Goal: Task Accomplishment & Management: Complete application form

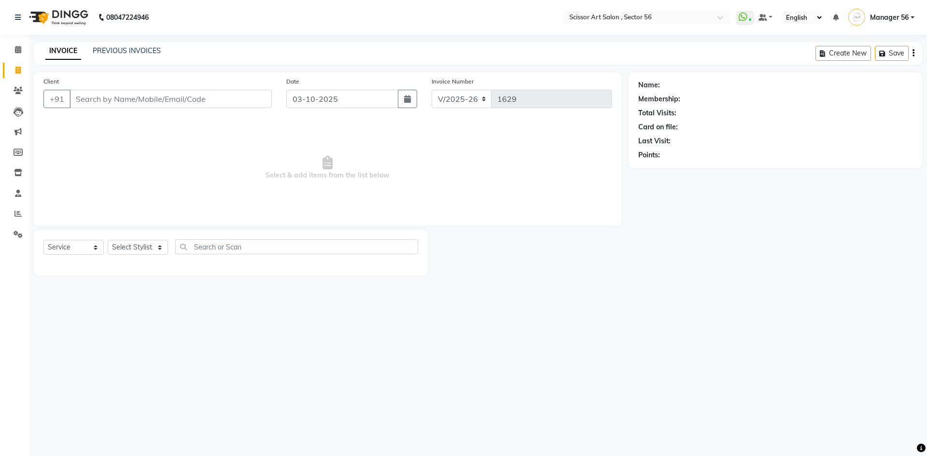
select select "6185"
select select "service"
select select "63014"
click at [108, 240] on select "Select Stylist Anees DEV DAS Kiran Manager 56 [PERSON_NAME] [PERSON_NAME] Raano…" at bounding box center [138, 247] width 60 height 15
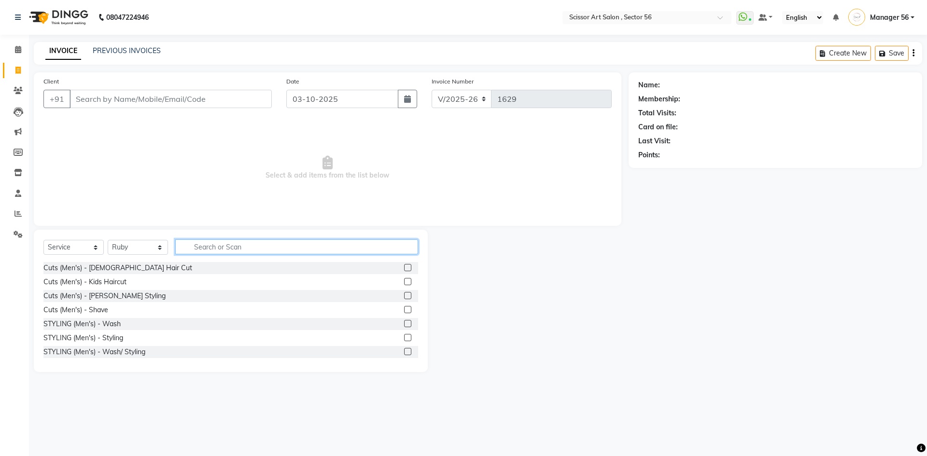
click at [281, 243] on input "text" at bounding box center [296, 247] width 243 height 15
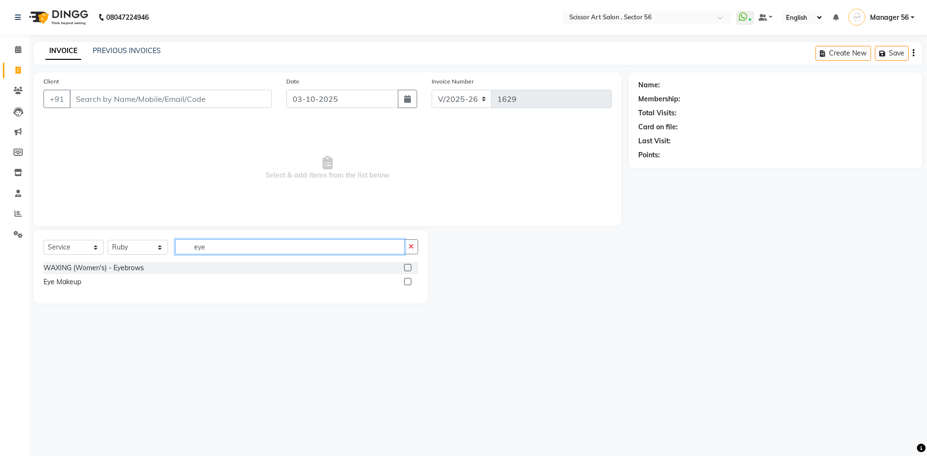
type input "eye"
click at [401, 266] on div "WAXING (Women's) - Eyebrows" at bounding box center [230, 268] width 375 height 12
click at [411, 268] on label at bounding box center [407, 267] width 7 height 7
click at [410, 268] on input "checkbox" at bounding box center [407, 268] width 6 height 6
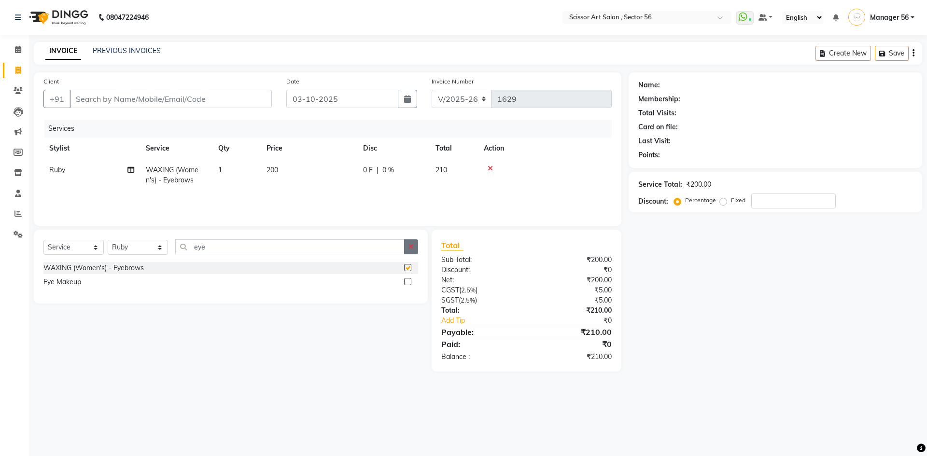
checkbox input "false"
click at [409, 249] on icon "button" at bounding box center [411, 246] width 5 height 7
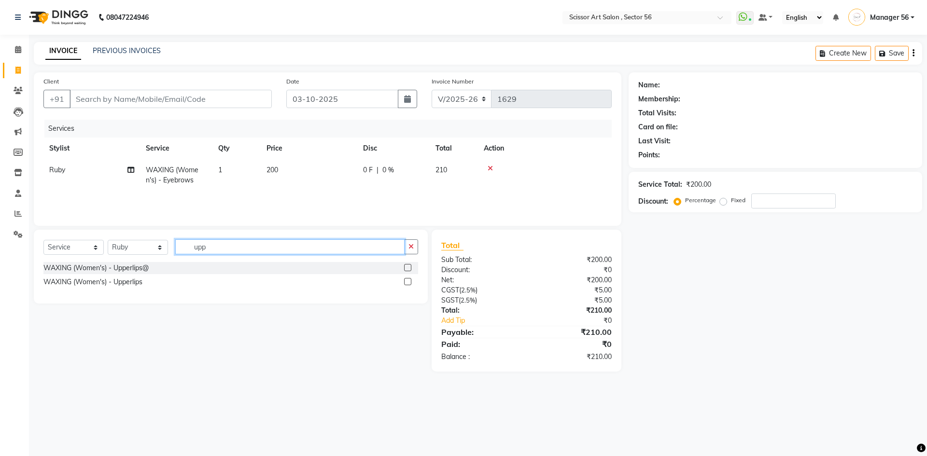
type input "upp"
click at [410, 269] on label at bounding box center [407, 267] width 7 height 7
click at [410, 269] on input "checkbox" at bounding box center [407, 268] width 6 height 6
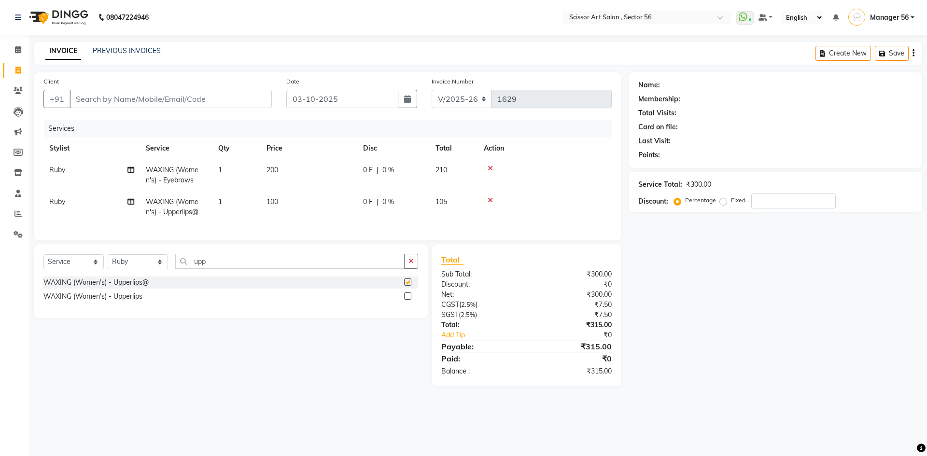
checkbox input "false"
click at [294, 211] on td "100" at bounding box center [309, 207] width 97 height 32
select select "63014"
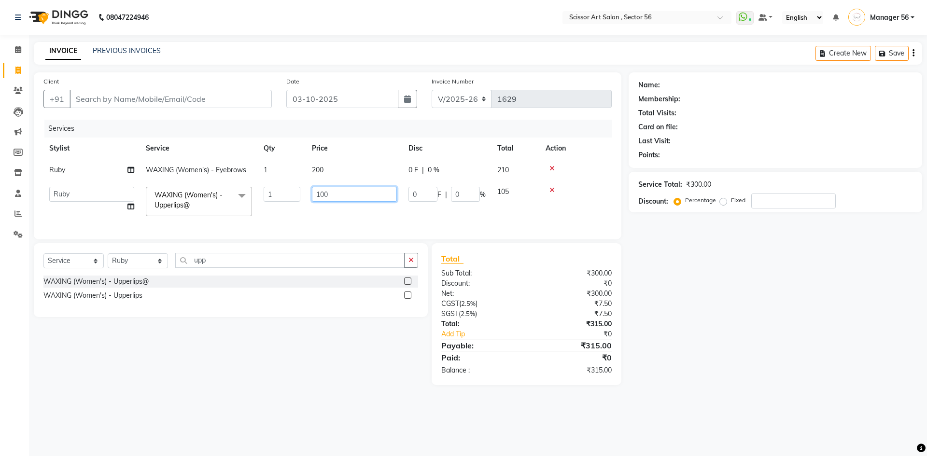
click at [336, 196] on input "100" at bounding box center [354, 194] width 85 height 15
type input "1"
type input "50"
drag, startPoint x: 872, startPoint y: 335, endPoint x: 807, endPoint y: 328, distance: 65.5
click at [863, 334] on div "Name: Membership: Total Visits: Card on file: Last Visit: Points: Service Total…" at bounding box center [779, 228] width 301 height 313
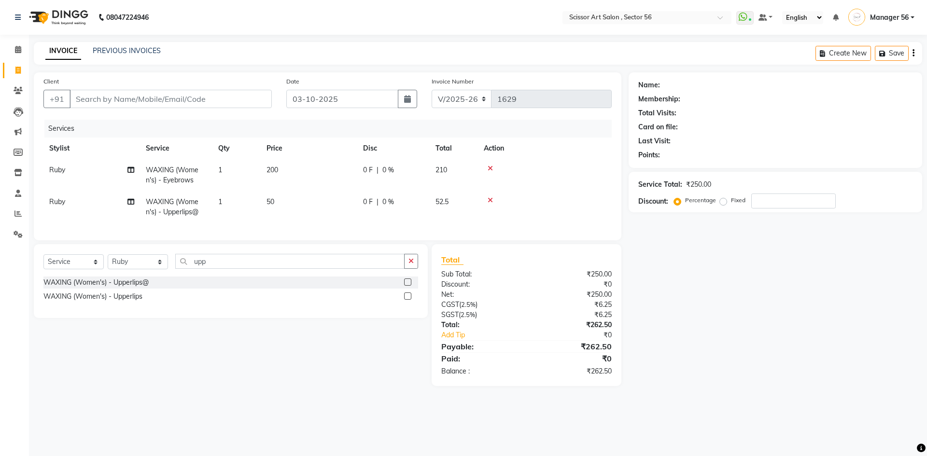
drag, startPoint x: 299, startPoint y: 172, endPoint x: 311, endPoint y: 175, distance: 11.8
click at [301, 173] on td "200" at bounding box center [309, 175] width 97 height 32
select select "63014"
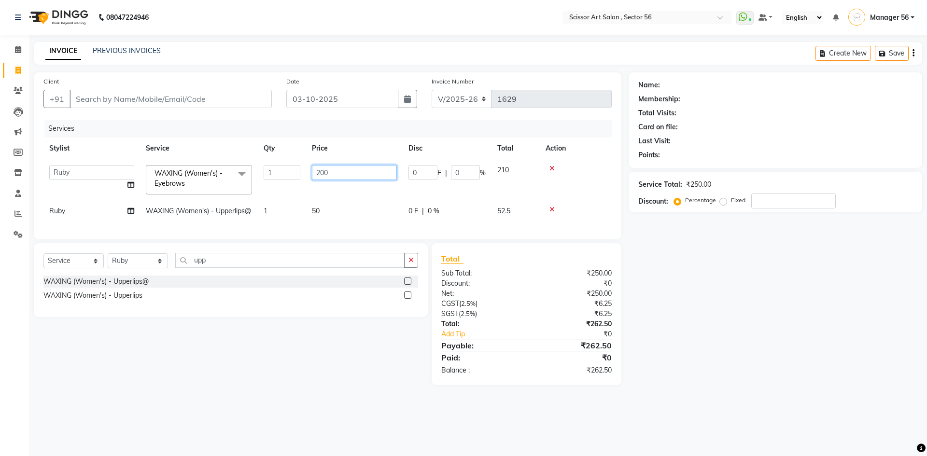
click at [349, 168] on input "200" at bounding box center [354, 172] width 85 height 15
type input "2"
type input "100"
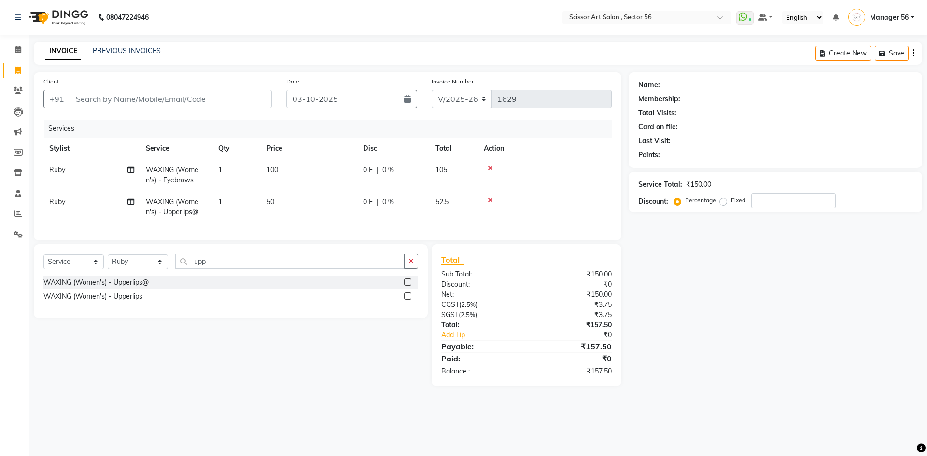
click at [854, 338] on div "Name: Membership: Total Visits: Card on file: Last Visit: Points: Service Total…" at bounding box center [779, 229] width 301 height 314
click at [251, 102] on input "Client" at bounding box center [171, 99] width 202 height 18
type input "9"
type input "0"
type input "9560680120"
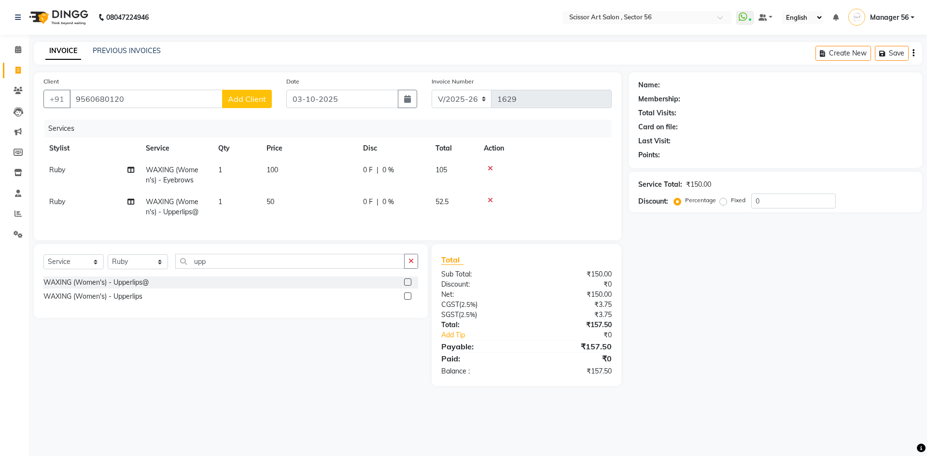
click at [244, 96] on span "Add Client" at bounding box center [247, 99] width 38 height 10
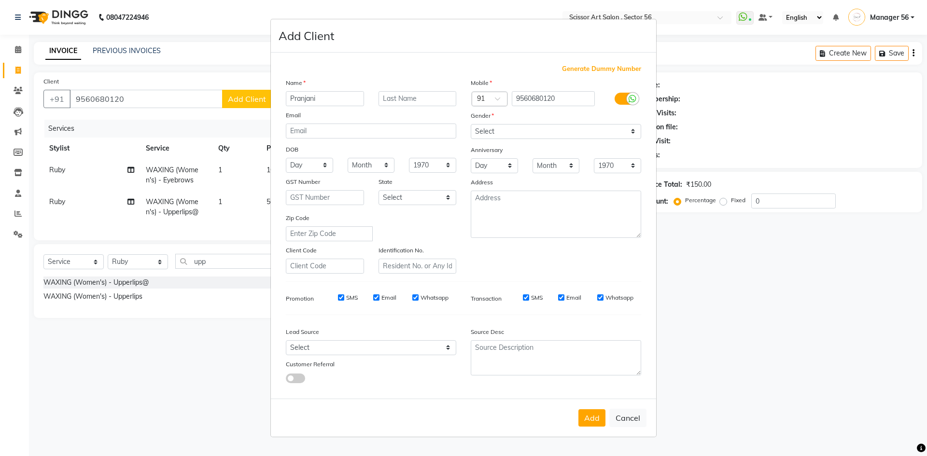
type input "Pranjani"
click at [530, 132] on select "Select [DEMOGRAPHIC_DATA] [DEMOGRAPHIC_DATA] Other Prefer Not To Say" at bounding box center [556, 131] width 170 height 15
select select "[DEMOGRAPHIC_DATA]"
click at [471, 124] on select "Select [DEMOGRAPHIC_DATA] [DEMOGRAPHIC_DATA] Other Prefer Not To Say" at bounding box center [556, 131] width 170 height 15
click at [592, 423] on button "Add" at bounding box center [591, 417] width 27 height 17
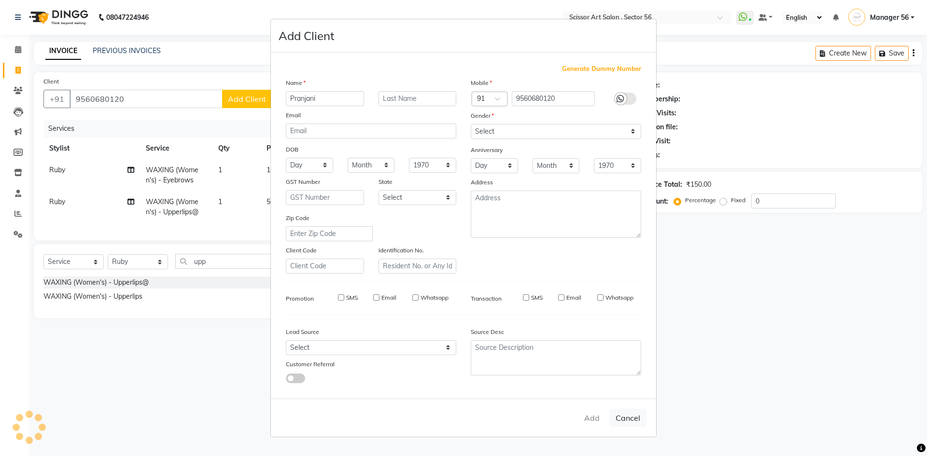
select select
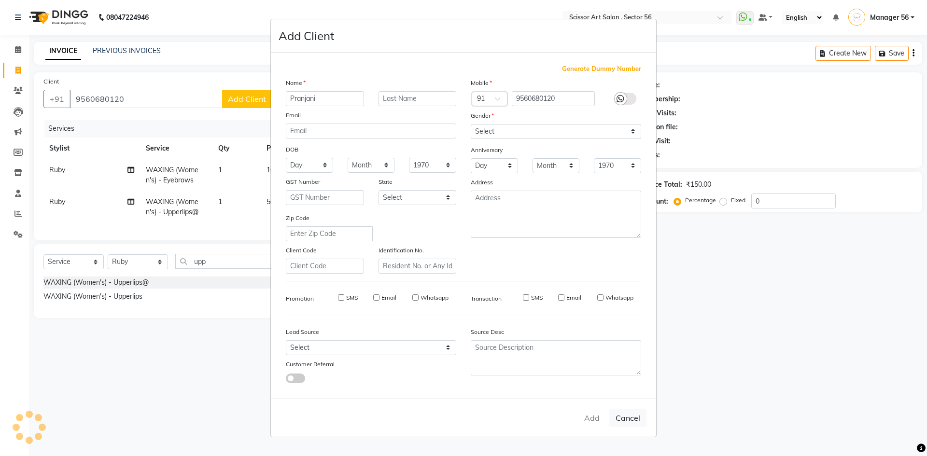
select select
checkbox input "false"
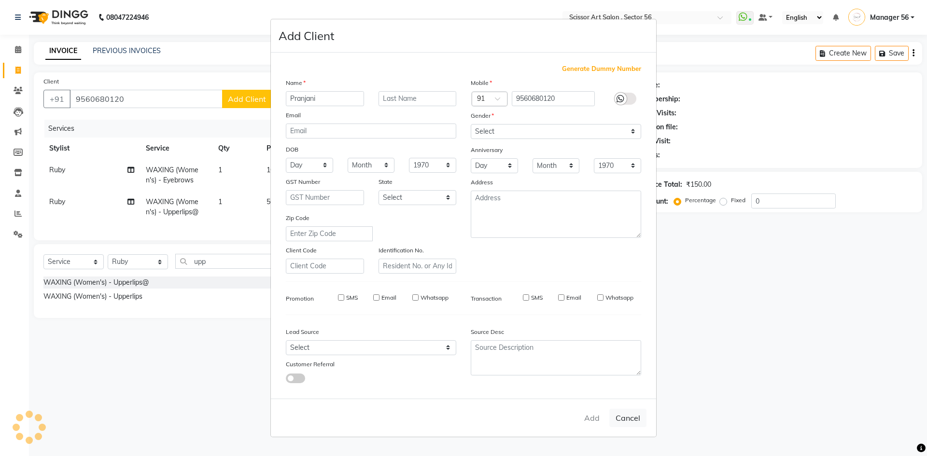
checkbox input "false"
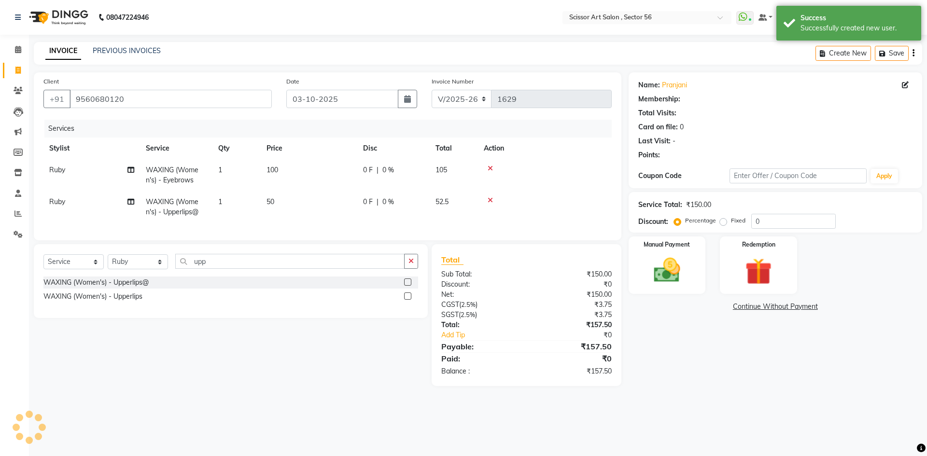
select select "1: Object"
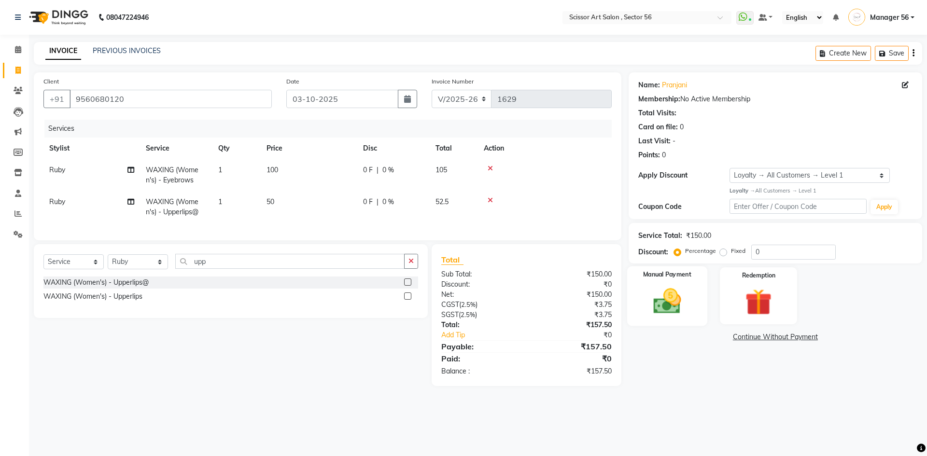
click at [680, 281] on div "Manual Payment" at bounding box center [667, 295] width 80 height 59
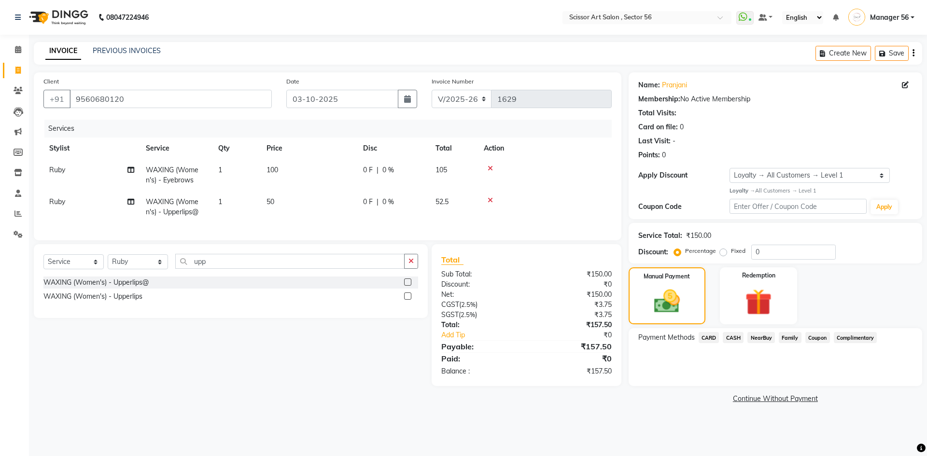
click at [716, 336] on span "CARD" at bounding box center [709, 337] width 21 height 11
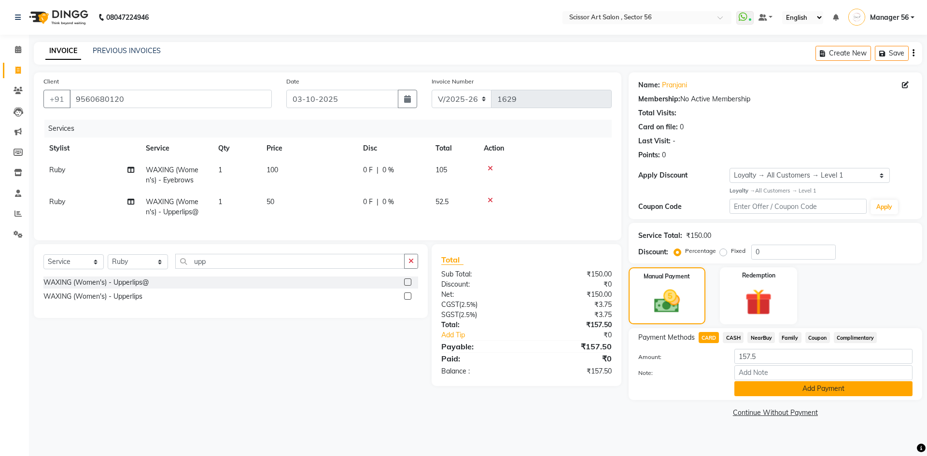
click at [779, 393] on button "Add Payment" at bounding box center [823, 388] width 178 height 15
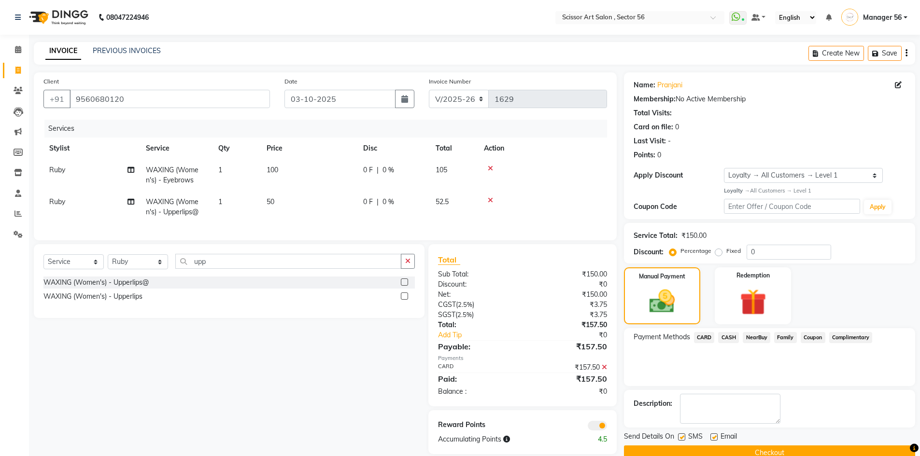
click at [596, 431] on span at bounding box center [597, 426] width 19 height 10
click at [607, 427] on input "checkbox" at bounding box center [607, 427] width 0 height 0
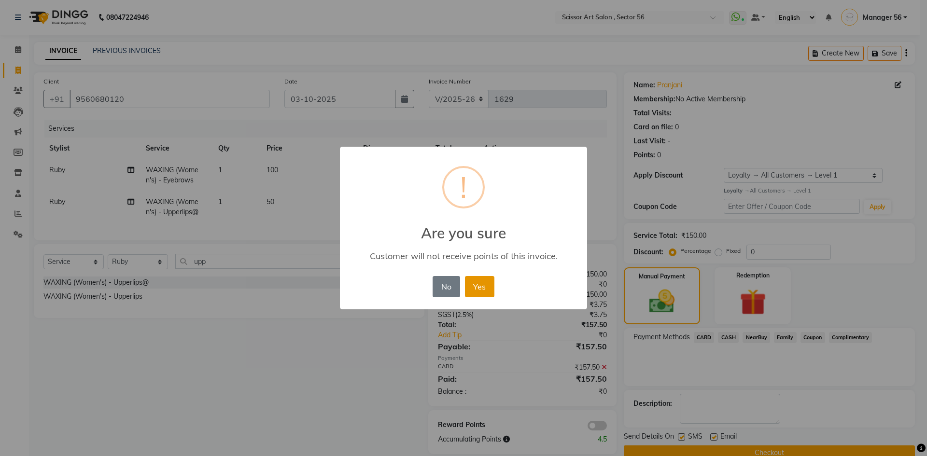
click at [477, 288] on button "Yes" at bounding box center [479, 286] width 29 height 21
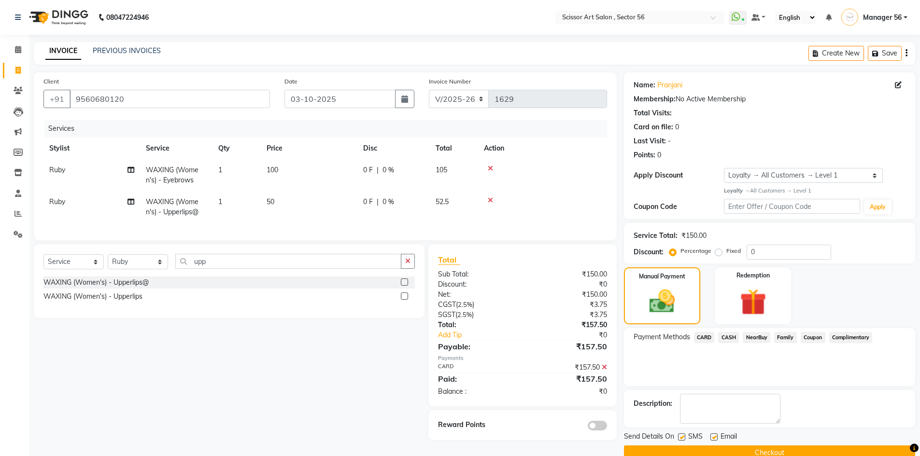
click at [788, 446] on button "Checkout" at bounding box center [769, 453] width 291 height 15
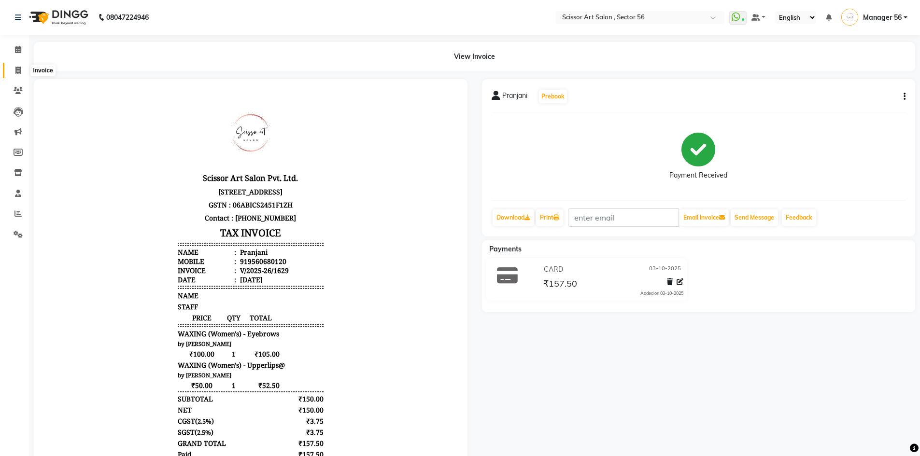
click at [16, 68] on icon at bounding box center [17, 70] width 5 height 7
select select "service"
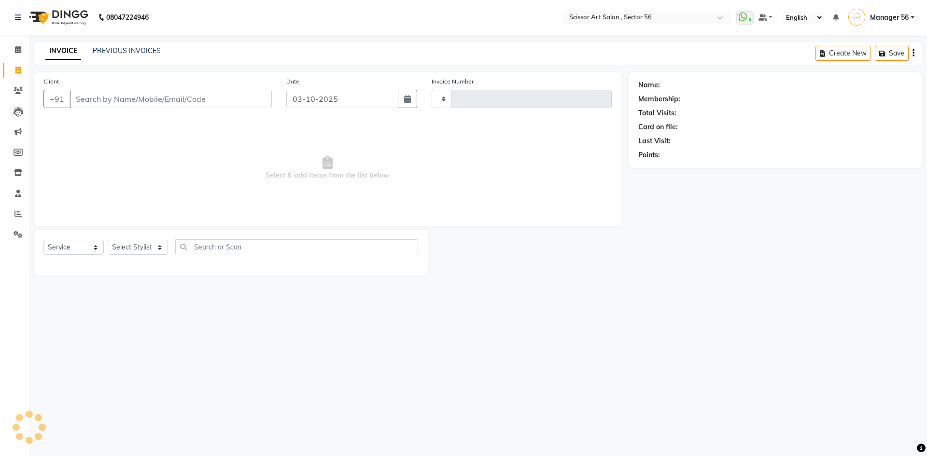
type input "1630"
select select "6185"
drag, startPoint x: 18, startPoint y: 236, endPoint x: 28, endPoint y: 234, distance: 10.9
click at [18, 236] on icon at bounding box center [18, 234] width 9 height 7
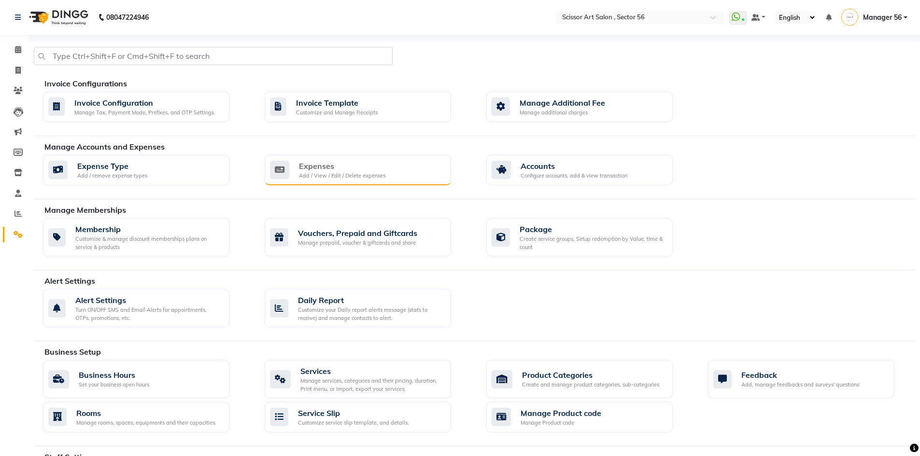
click at [379, 174] on div "Add / View / Edit / Delete expenses" at bounding box center [342, 176] width 86 height 8
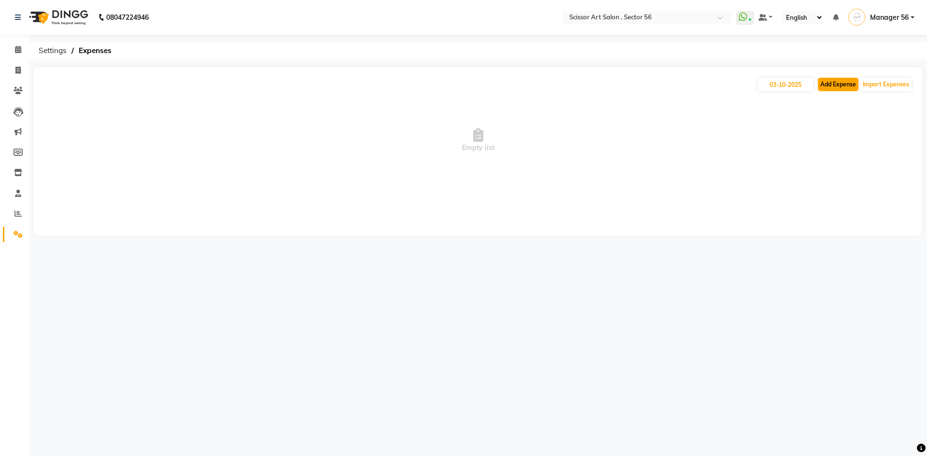
click at [829, 85] on button "Add Expense" at bounding box center [838, 85] width 41 height 14
select select "1"
select select "5170"
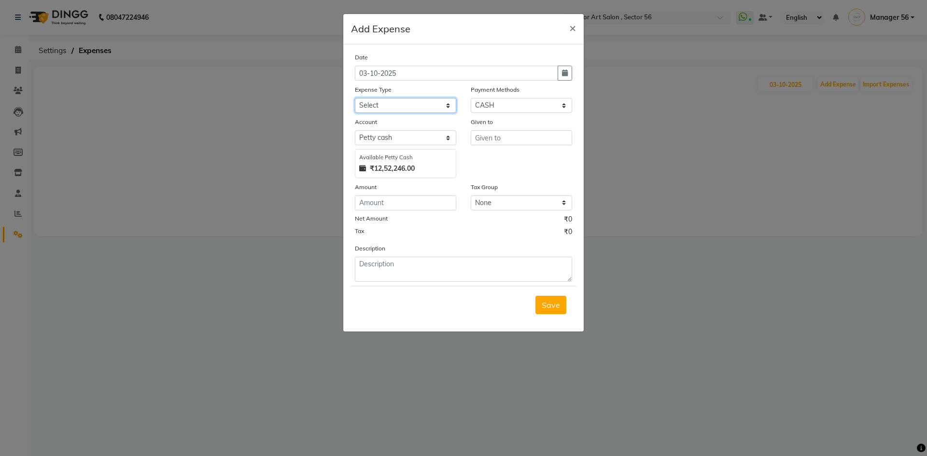
click at [376, 101] on select "Select Advance Salary Bank charges Car maintenance Cash transfer to bank Cash t…" at bounding box center [405, 105] width 101 height 15
select select "22483"
click at [355, 98] on select "Select Advance Salary Bank charges Car maintenance Cash transfer to bank Cash t…" at bounding box center [405, 105] width 101 height 15
click at [482, 139] on input "text" at bounding box center [521, 137] width 101 height 15
drag, startPoint x: 488, startPoint y: 148, endPoint x: 489, endPoint y: 156, distance: 8.3
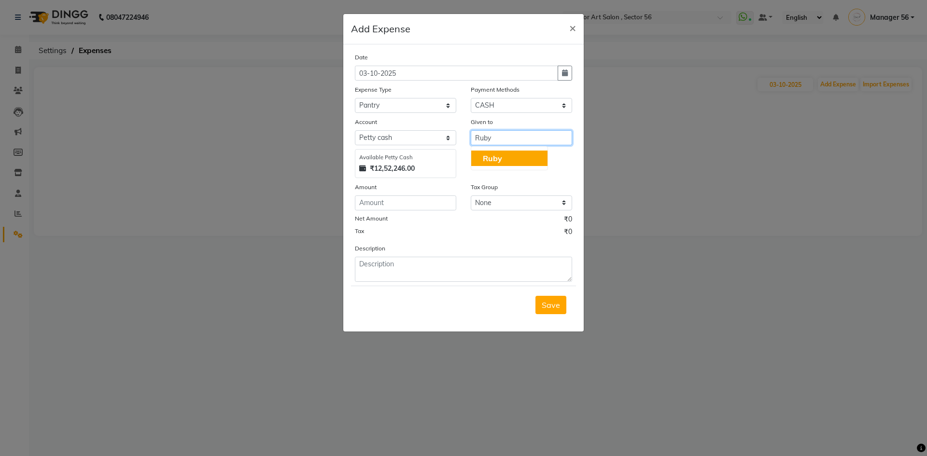
click at [489, 153] on ngb-typeahead-window "Ruby" at bounding box center [509, 158] width 77 height 24
click at [490, 158] on span "Ruby" at bounding box center [492, 159] width 19 height 10
type input "Ruby"
click at [393, 200] on input "number" at bounding box center [405, 203] width 101 height 15
type input "105"
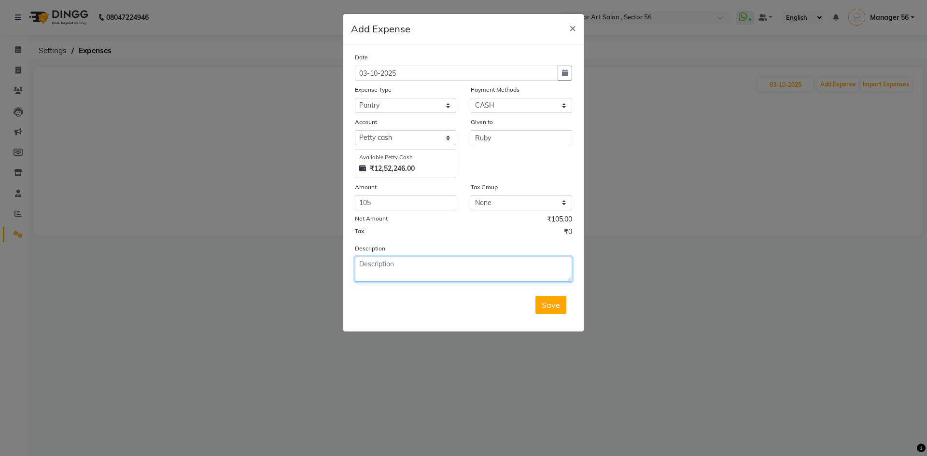
click at [402, 272] on textarea at bounding box center [463, 269] width 217 height 25
type textarea "Milk"
click at [549, 302] on span "Save" at bounding box center [551, 305] width 18 height 10
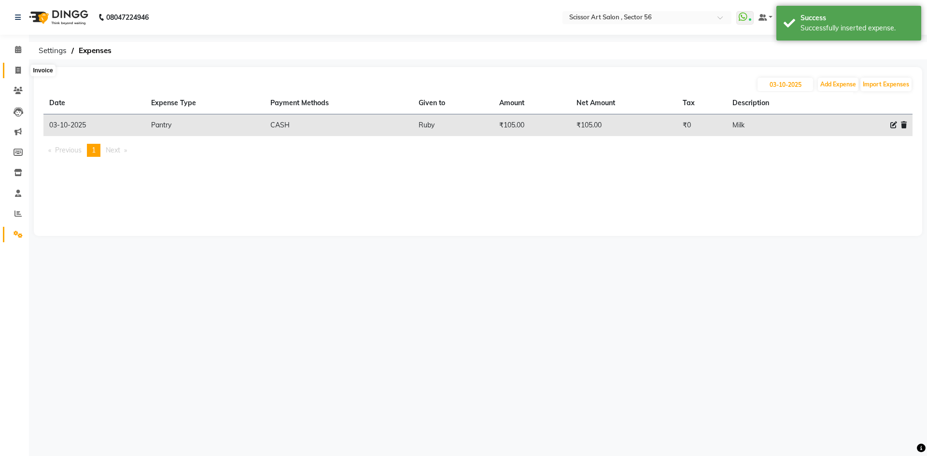
click at [19, 72] on icon at bounding box center [17, 70] width 5 height 7
select select "service"
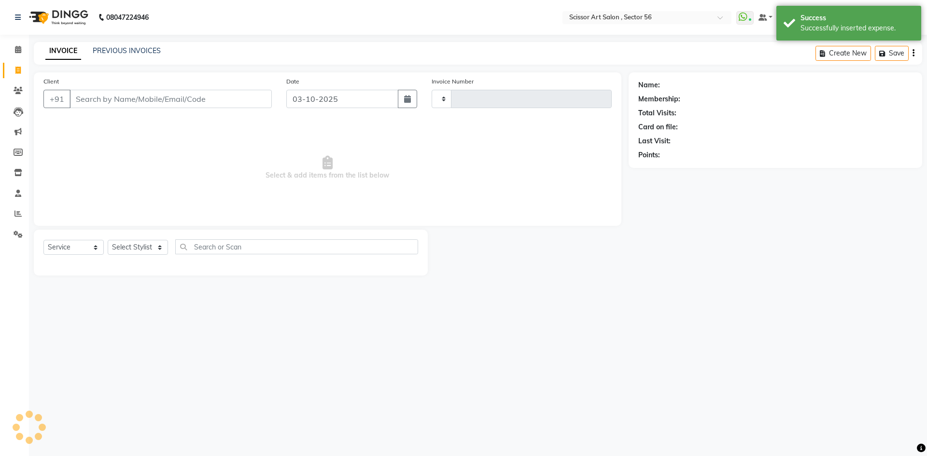
type input "1630"
select select "6185"
